Goal: Information Seeking & Learning: Compare options

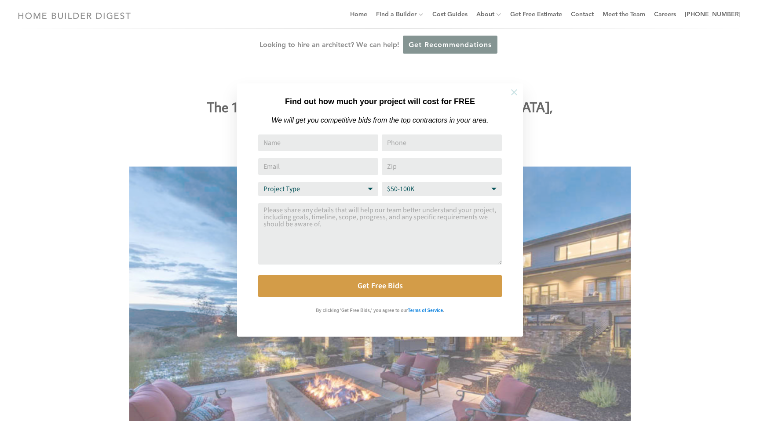
click at [512, 95] on icon at bounding box center [514, 92] width 10 height 10
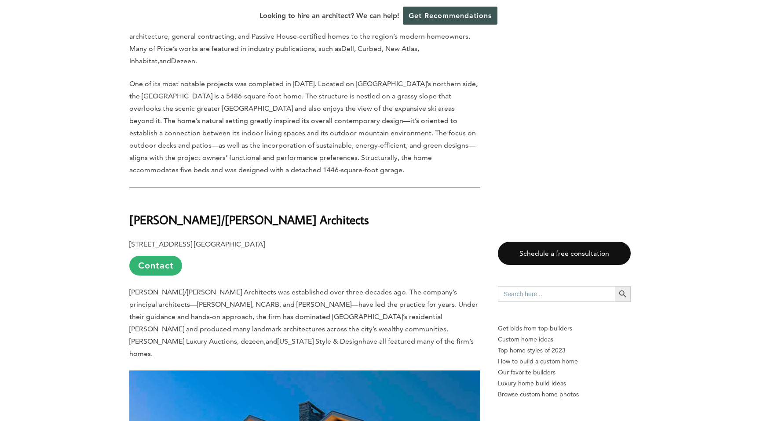
scroll to position [1052, 0]
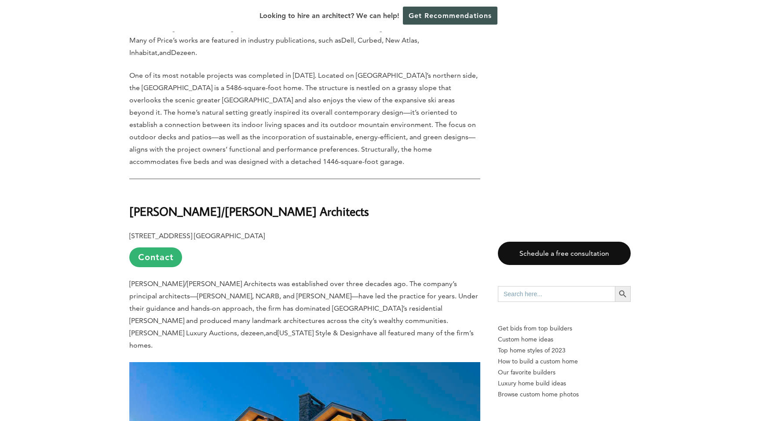
click at [175, 204] on b "[PERSON_NAME]/[PERSON_NAME] Architects" at bounding box center [249, 211] width 240 height 15
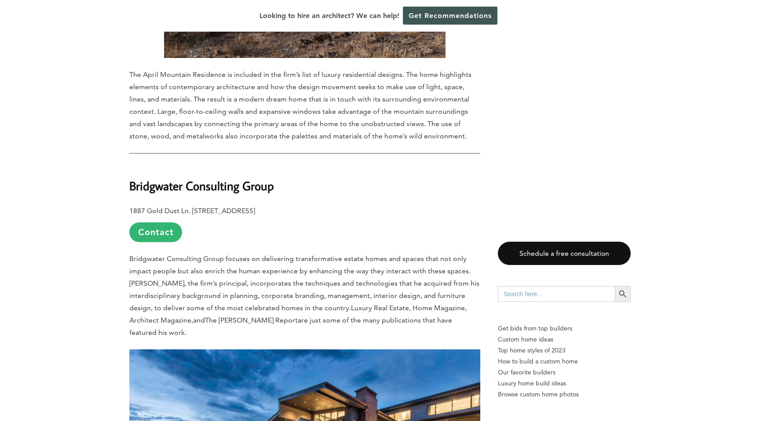
scroll to position [3151, 0]
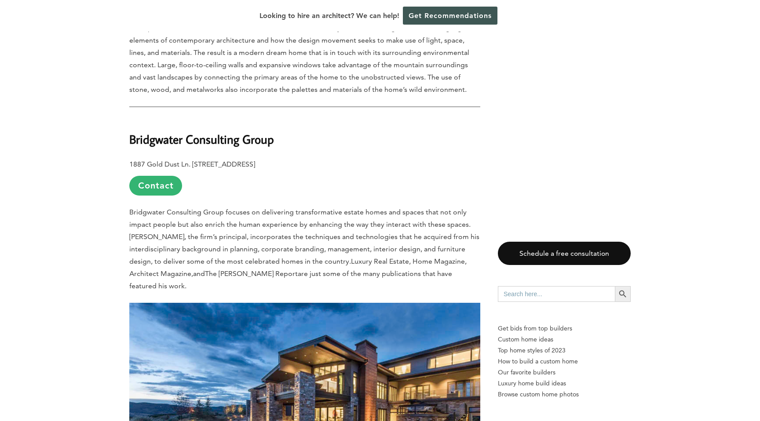
click at [160, 131] on b "Bridgwater Consulting Group" at bounding box center [201, 138] width 145 height 15
copy div "Bridgwater Consulting Group"
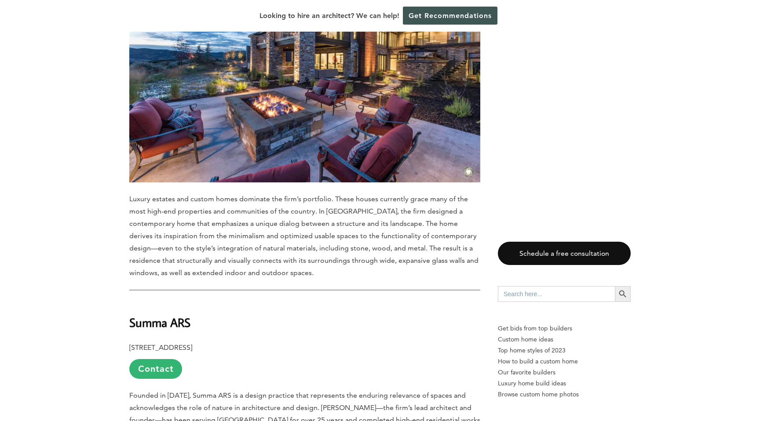
scroll to position [3513, 0]
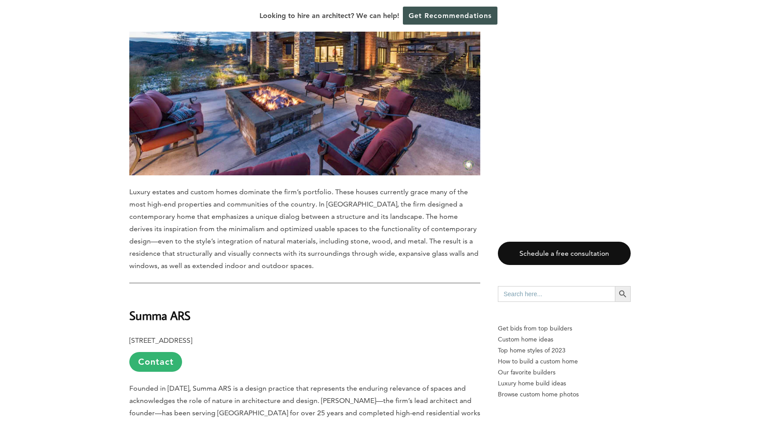
click at [139, 308] on b "Summa ARS" at bounding box center [159, 315] width 61 height 15
copy div "Summa ARS"
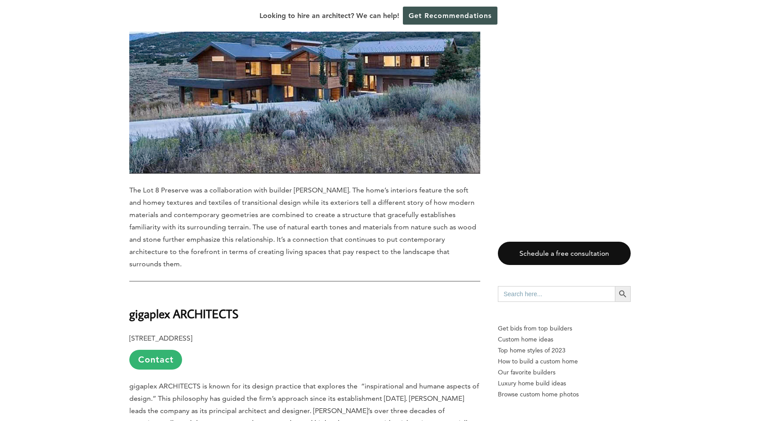
scroll to position [4035, 0]
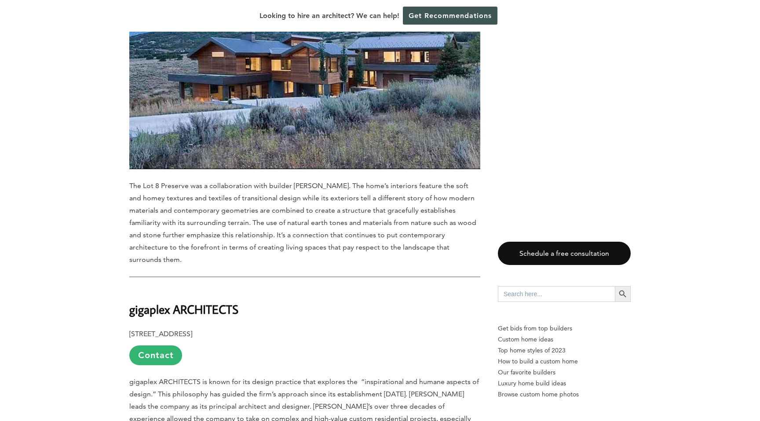
click at [152, 302] on b "gigaplex ARCHITECTS" at bounding box center [183, 309] width 109 height 15
copy div "gigaplex ARCHITECTS"
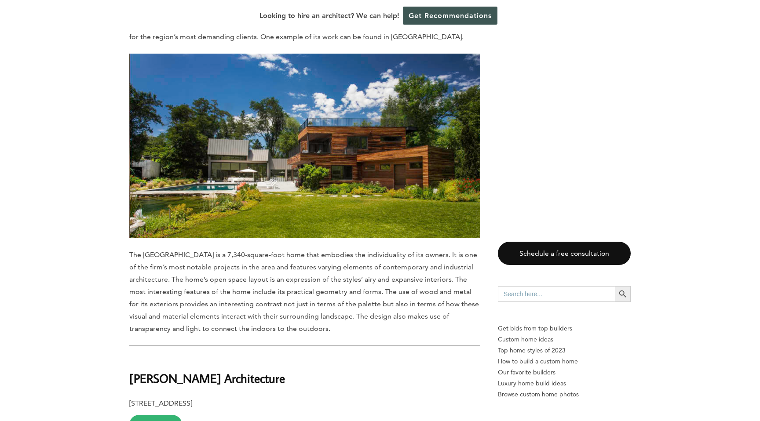
scroll to position [4434, 0]
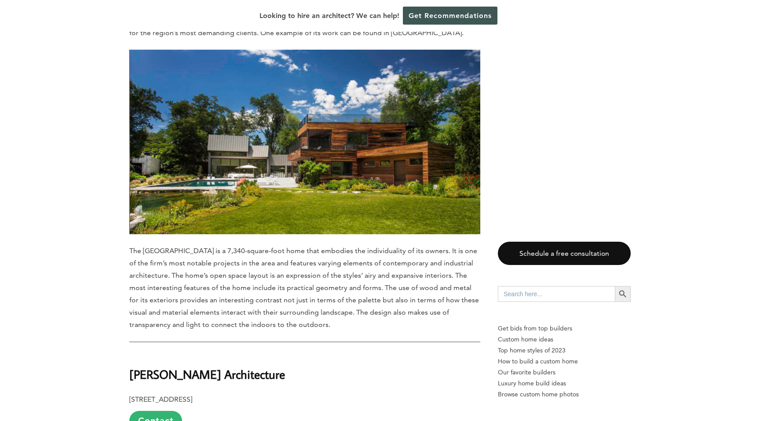
click at [176, 367] on b "[PERSON_NAME] Architecture" at bounding box center [207, 374] width 156 height 15
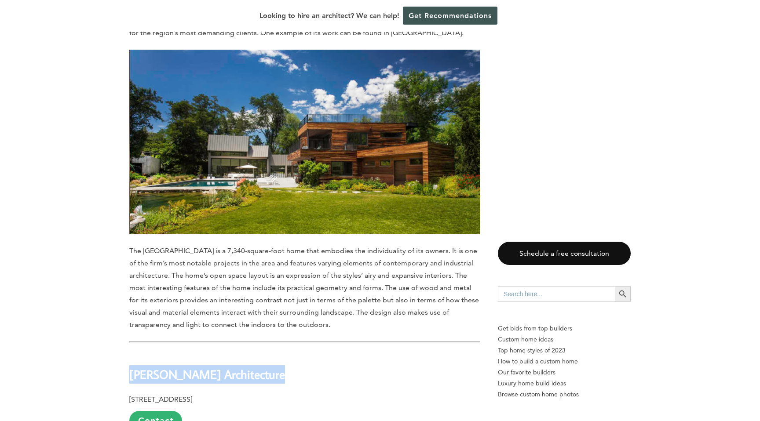
click at [176, 367] on b "[PERSON_NAME] Architecture" at bounding box center [207, 374] width 156 height 15
copy div "[PERSON_NAME] Architecture"
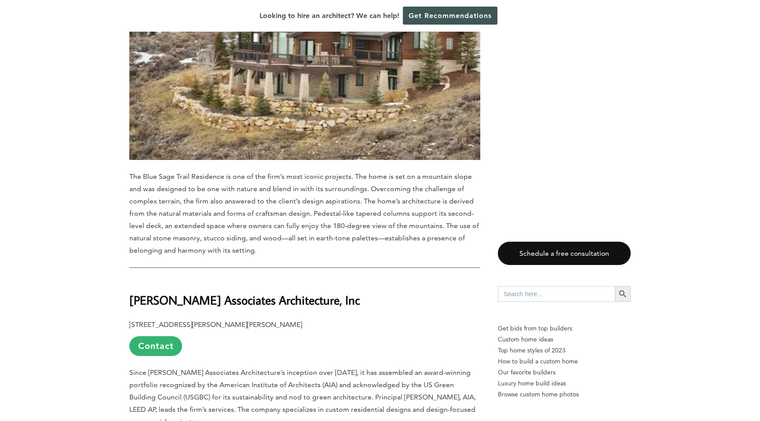
scroll to position [5039, 0]
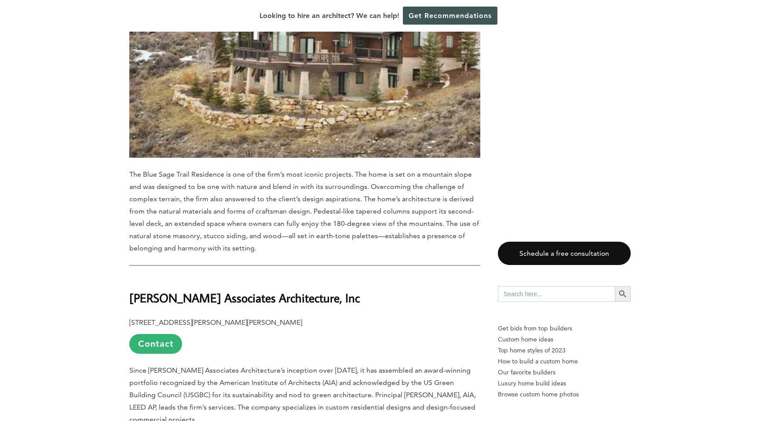
click at [189, 290] on b "[PERSON_NAME] Associates Architecture, Inc" at bounding box center [244, 297] width 230 height 15
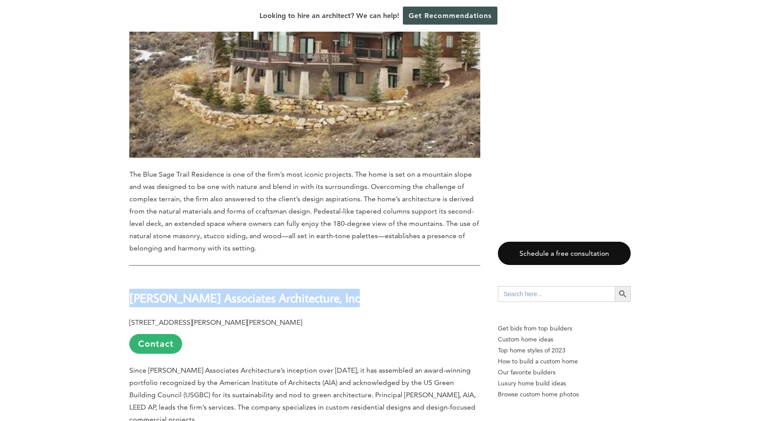
click at [189, 290] on b "[PERSON_NAME] Associates Architecture, Inc" at bounding box center [244, 297] width 230 height 15
copy div "[PERSON_NAME] Associates Architecture, Inc"
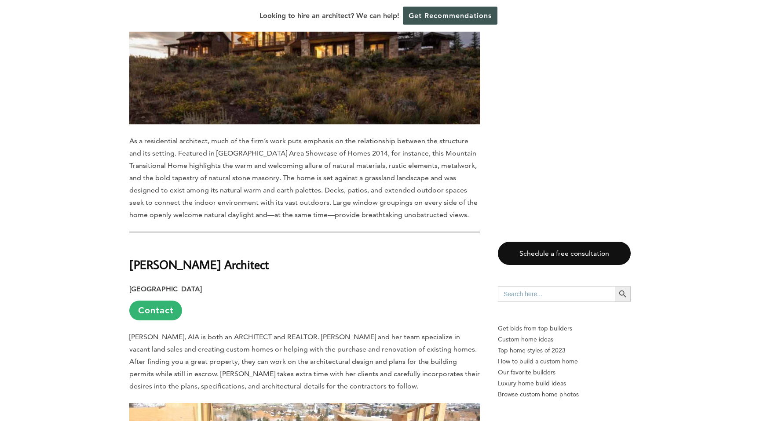
scroll to position [5570, 0]
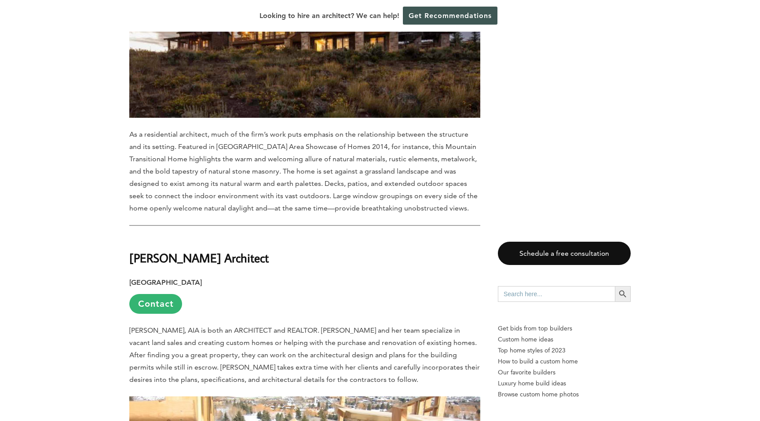
click at [168, 237] on h2 "[PERSON_NAME] Architect" at bounding box center [304, 252] width 351 height 30
copy div "[PERSON_NAME] Architect"
